Goal: Information Seeking & Learning: Learn about a topic

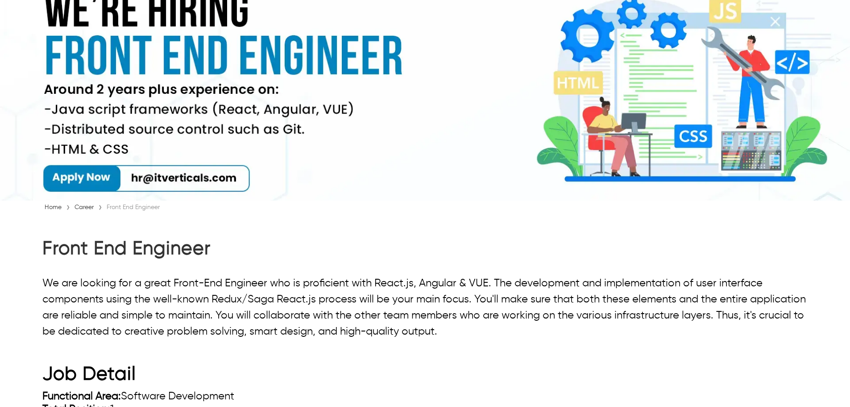
scroll to position [89, 0]
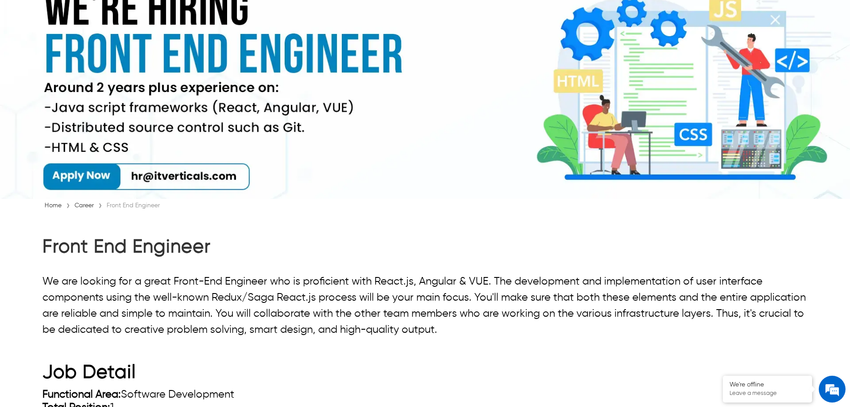
drag, startPoint x: 45, startPoint y: 251, endPoint x: 218, endPoint y: 253, distance: 172.8
click at [218, 253] on h2 "Front End Engineer" at bounding box center [425, 249] width 766 height 27
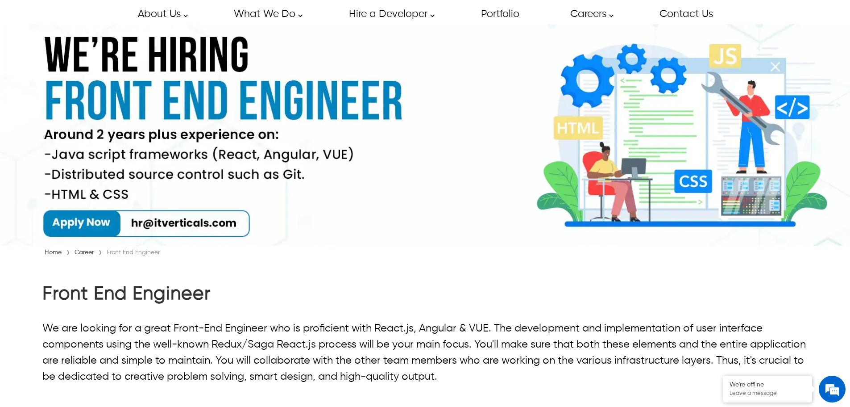
scroll to position [0, 0]
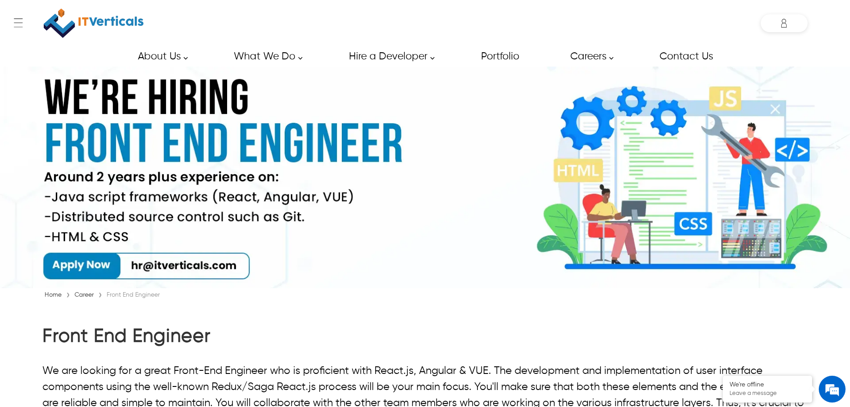
drag, startPoint x: 256, startPoint y: 335, endPoint x: 12, endPoint y: 341, distance: 243.3
click at [784, 22] on div "Saif saif.uddin@itverticals.com ✕ Admin Dashboard My Account Change Password Lo…" at bounding box center [784, 23] width 47 height 18
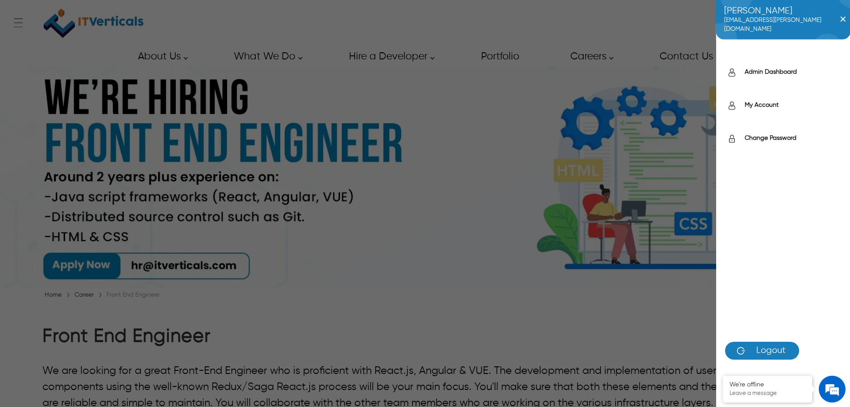
click at [844, 23] on span "✕" at bounding box center [846, 20] width 12 height 14
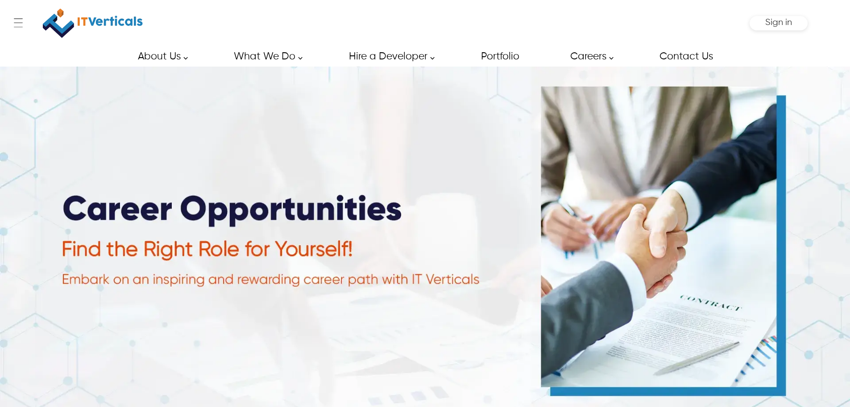
type input "****"
type input "*****"
type input "**********"
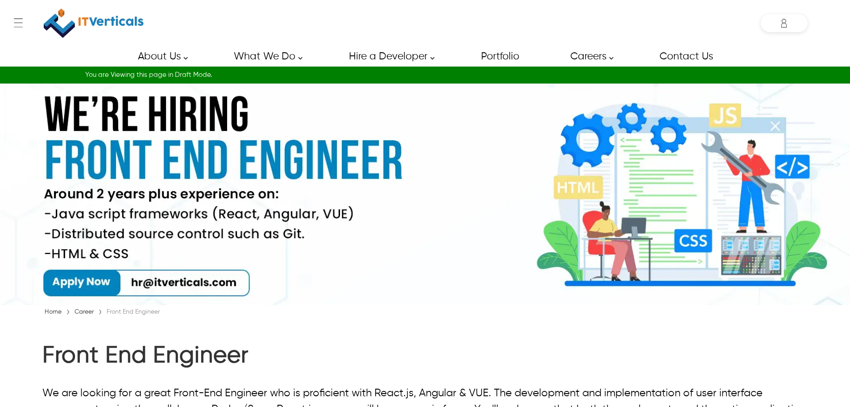
scroll to position [134, 0]
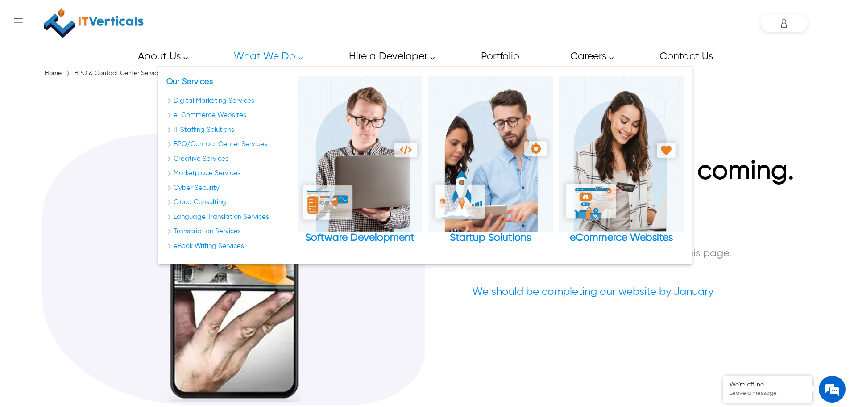
click at [115, 133] on section "New Changes are coming. Stay Tuned ! We are working hard to bring you latest fo…" at bounding box center [425, 251] width 766 height 342
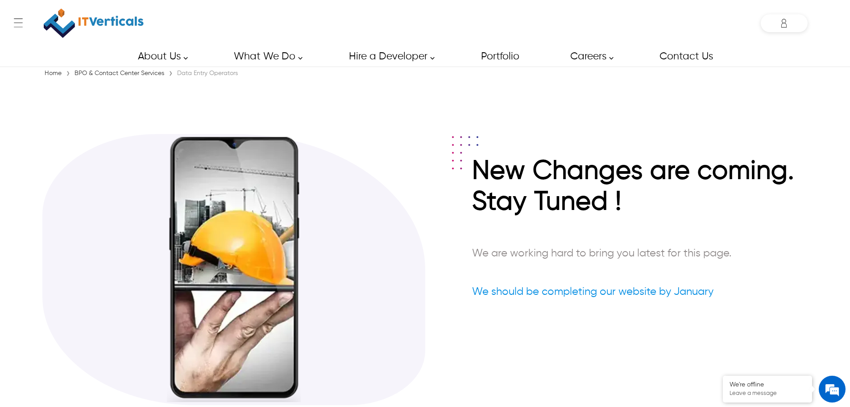
drag, startPoint x: 255, startPoint y: 71, endPoint x: 178, endPoint y: 79, distance: 77.2
click at [178, 79] on div "Home › BPO & Contact Center Services › Data Entry Operators New Changes are com…" at bounding box center [425, 246] width 850 height 354
copy div
drag, startPoint x: 179, startPoint y: 74, endPoint x: 237, endPoint y: 78, distance: 58.2
click at [237, 78] on div "Data Entry Operators" at bounding box center [207, 73] width 65 height 9
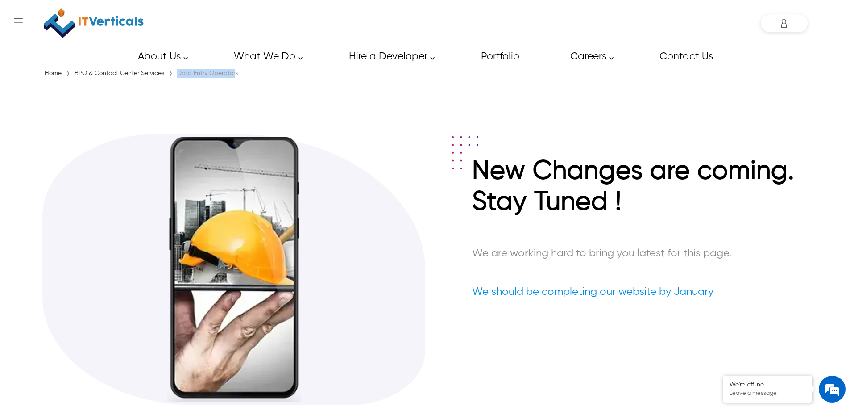
copy div "Data Entry Operator"
